Goal: Navigation & Orientation: Find specific page/section

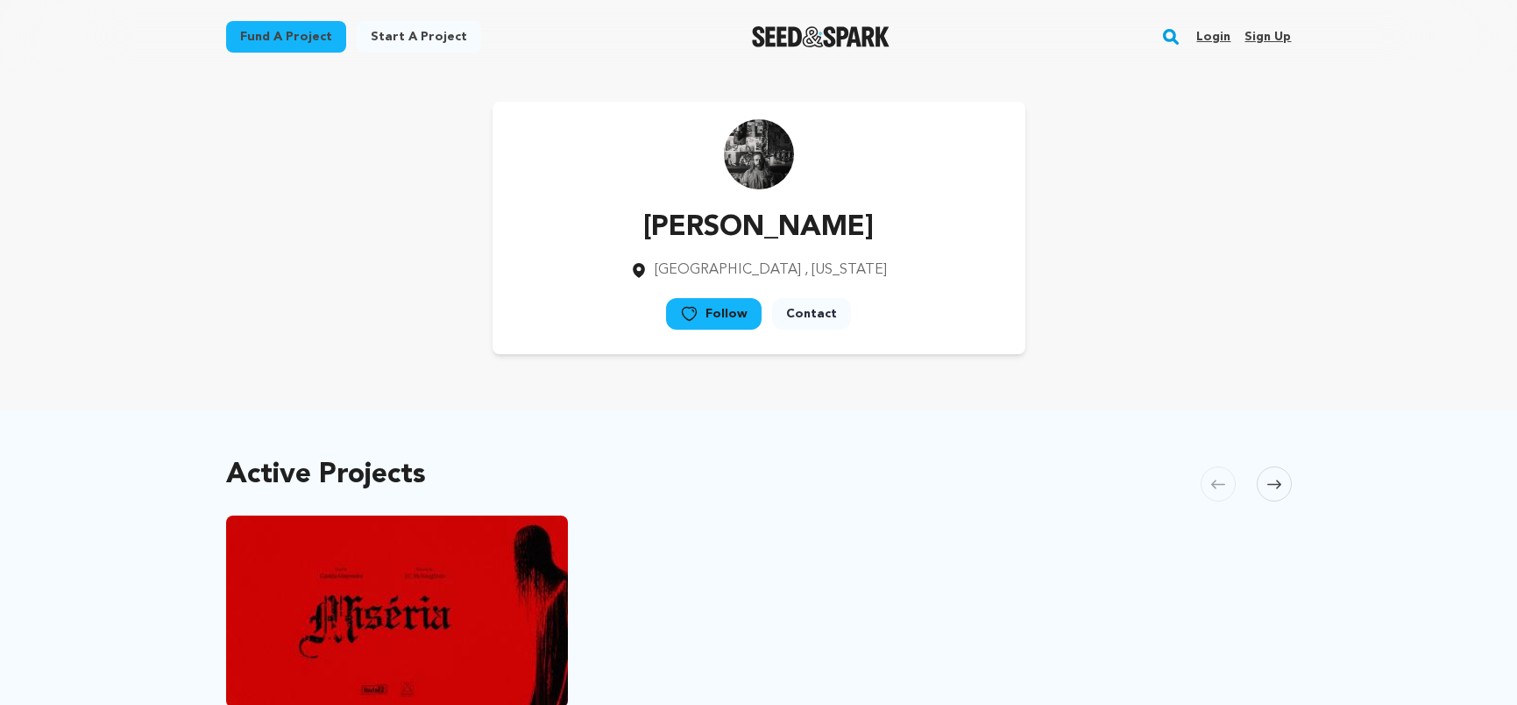
click at [1198, 35] on div "Login Sign up" at bounding box center [1236, 37] width 109 height 46
click at [1212, 36] on link "Login" at bounding box center [1213, 37] width 34 height 28
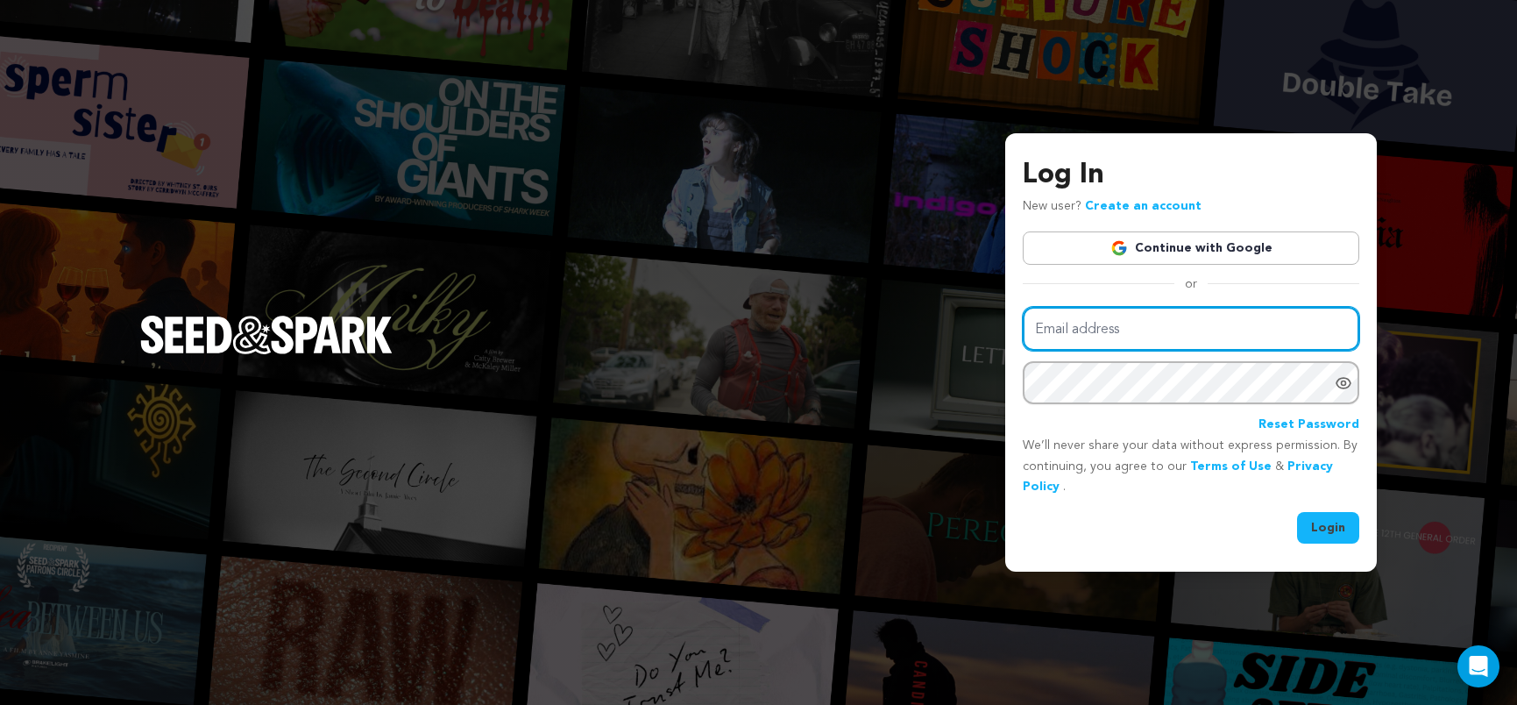
type input "[EMAIL_ADDRESS][DOMAIN_NAME]"
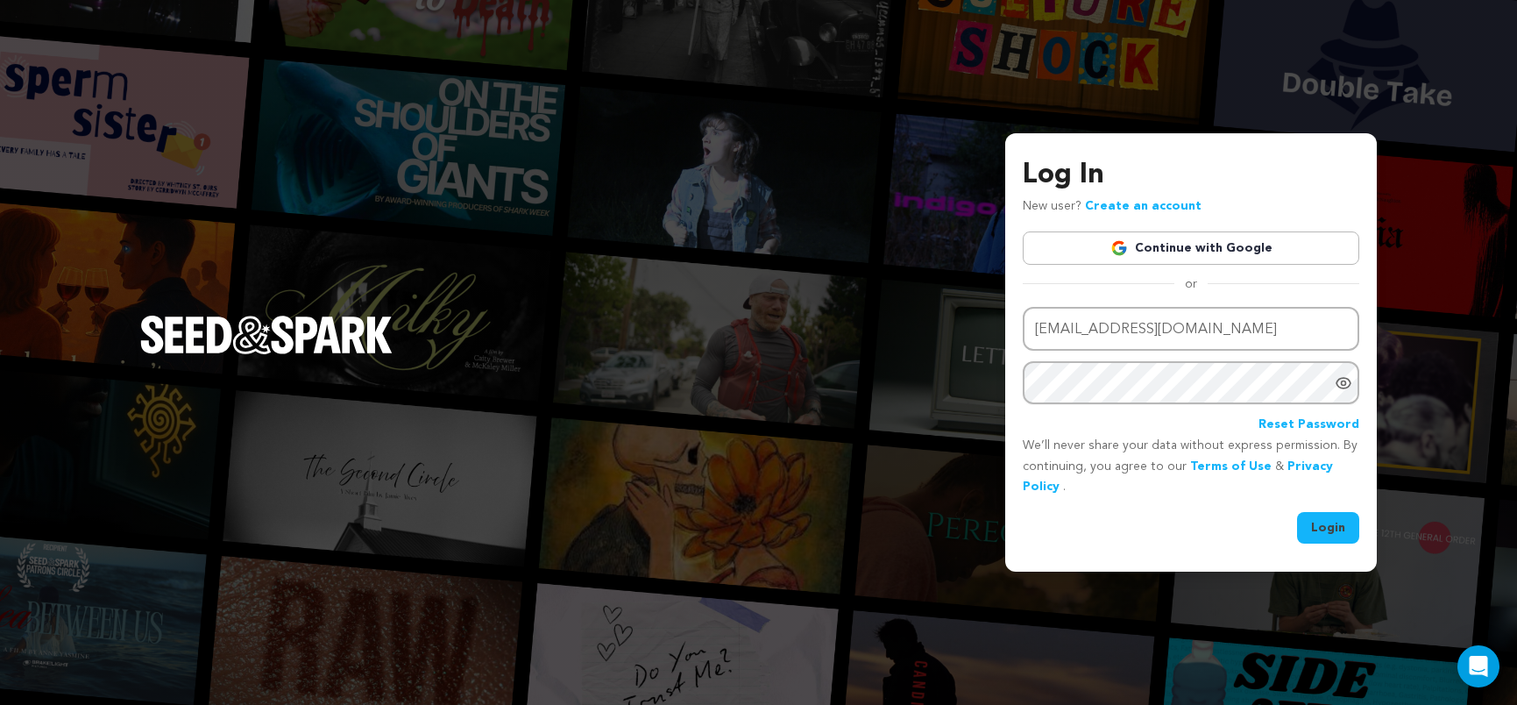
click at [1328, 543] on div "Log In New user? Create an account Continue with Google or Email address [EMAIL…" at bounding box center [1191, 352] width 372 height 439
click at [1331, 525] on button "Login" at bounding box center [1328, 528] width 62 height 32
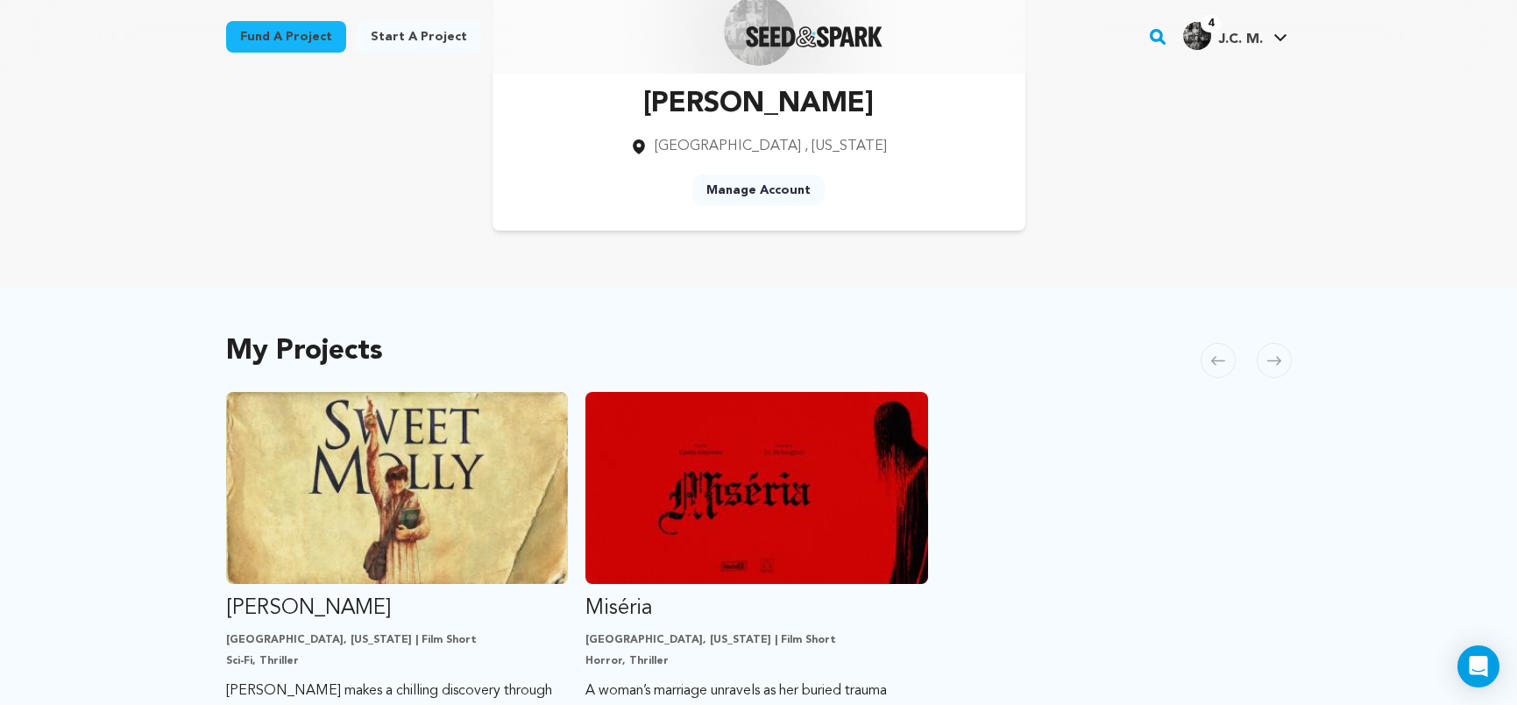
scroll to position [254, 0]
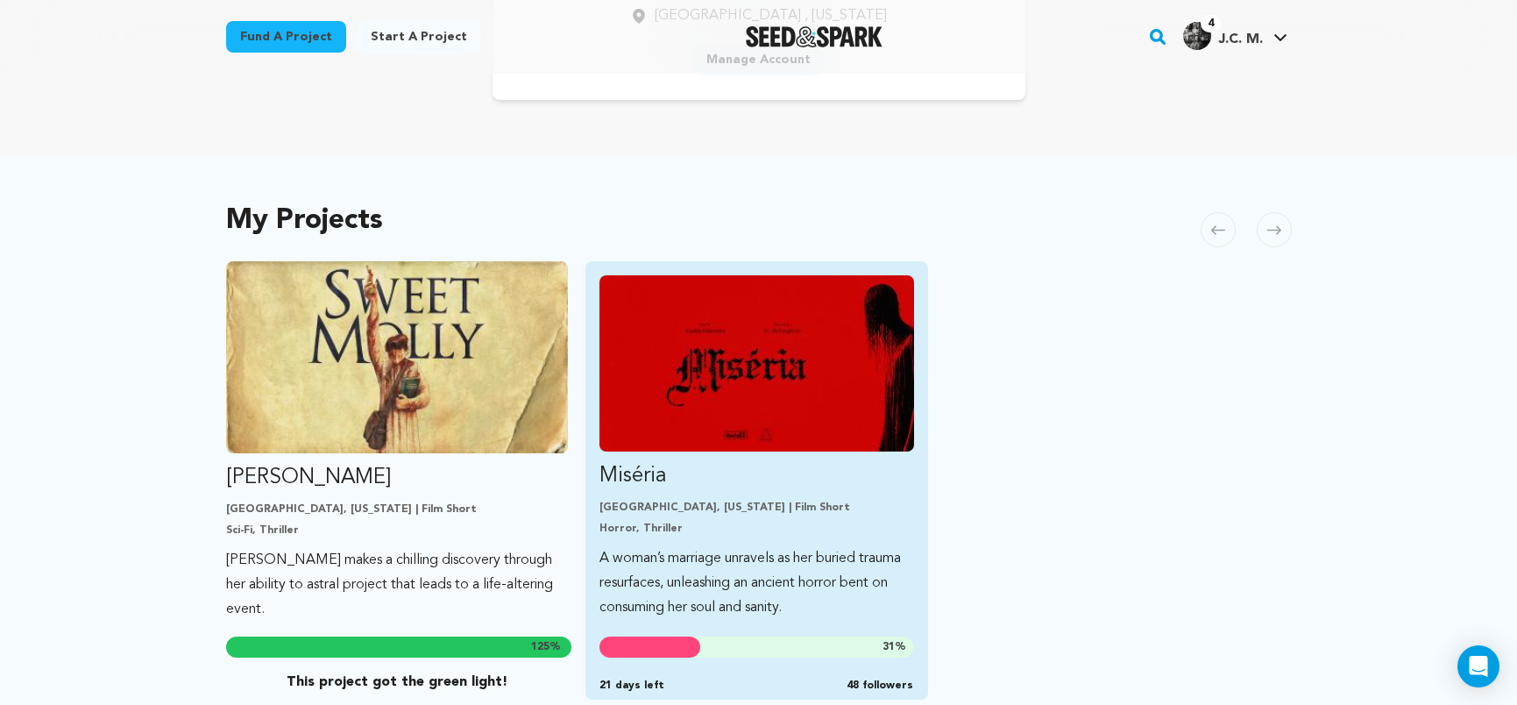
click at [813, 365] on img "Fund Miséria" at bounding box center [756, 363] width 315 height 176
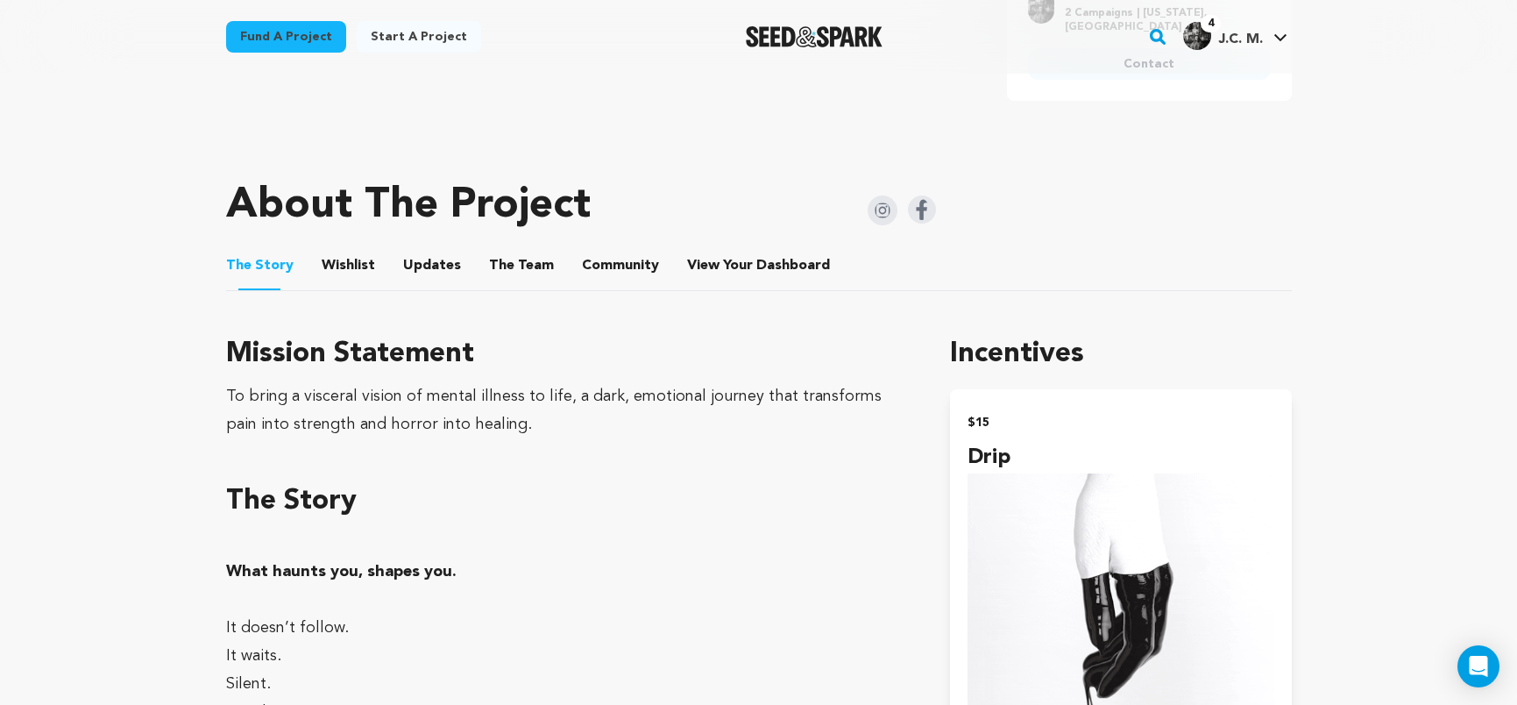
scroll to position [818, 0]
